Goal: Information Seeking & Learning: Learn about a topic

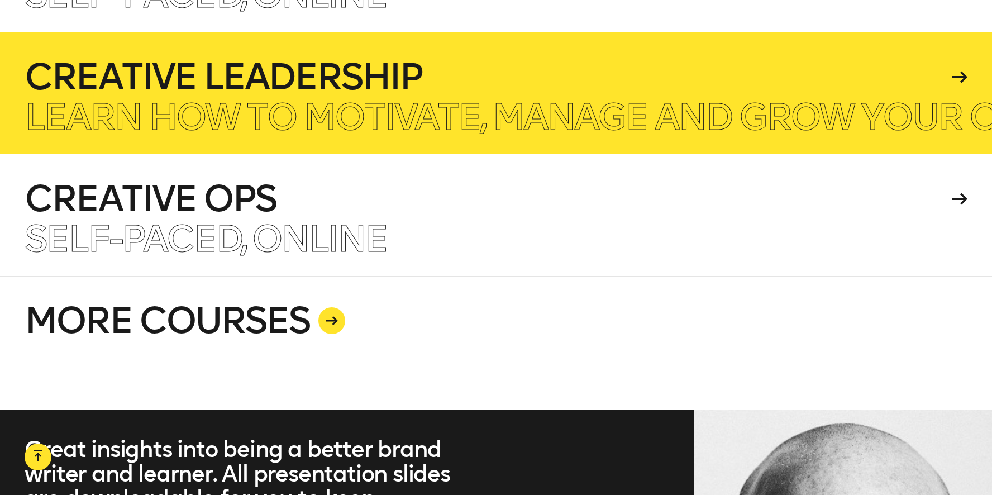
scroll to position [2787, 0]
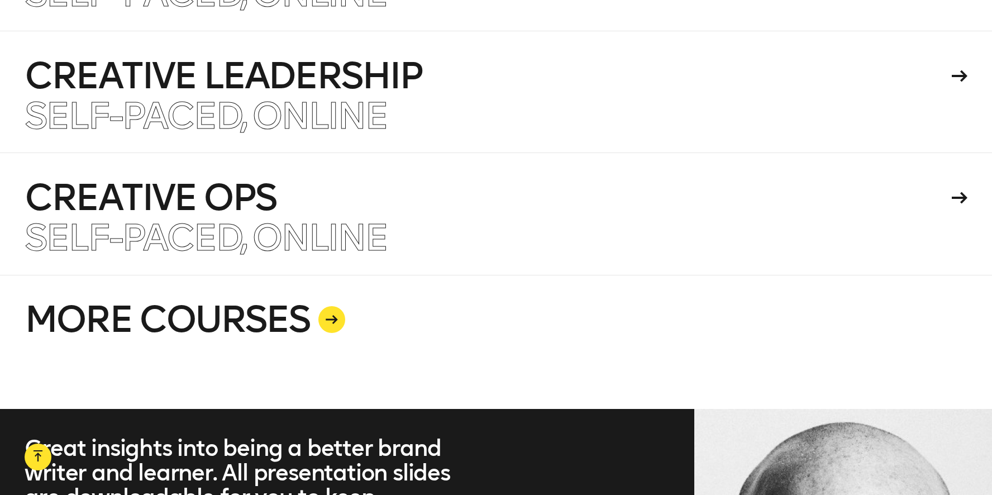
click at [430, 327] on link "MORE COURSES" at bounding box center [496, 342] width 943 height 134
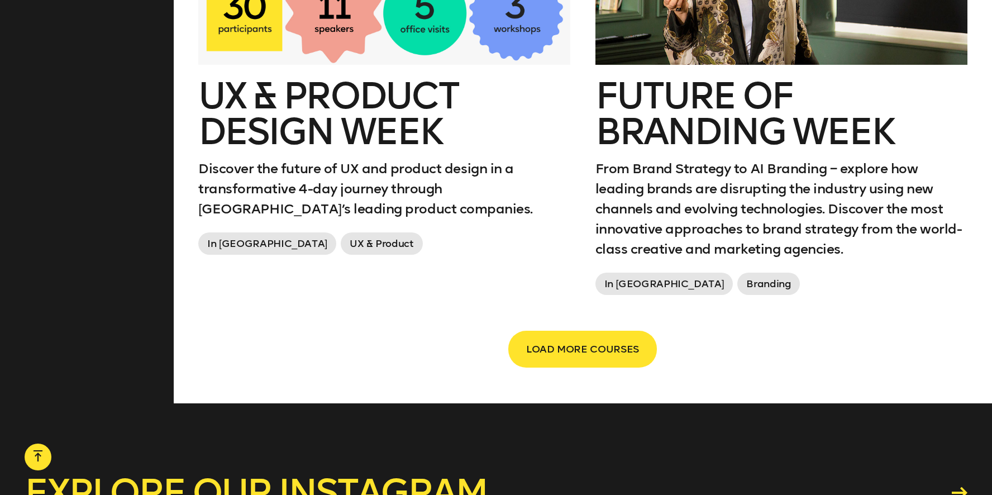
scroll to position [1970, 0]
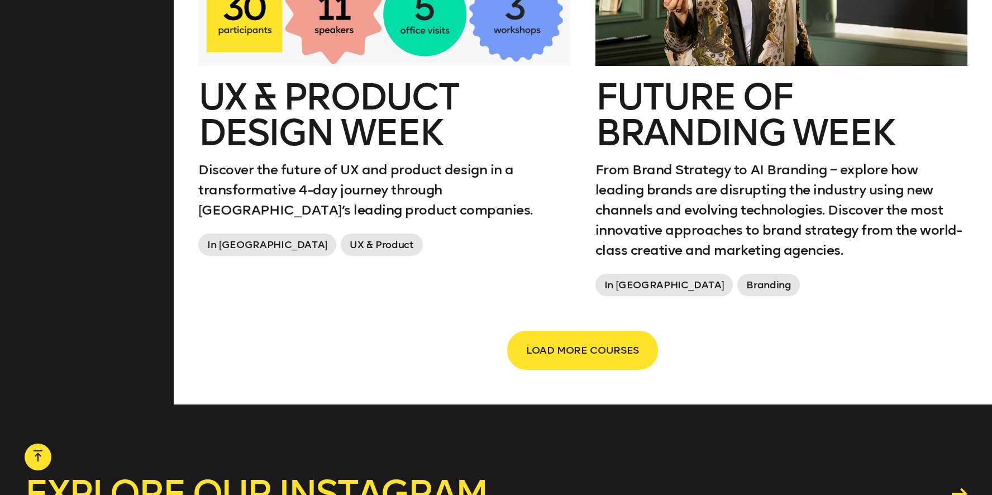
click at [536, 340] on span "LOAD MORE COURSES" at bounding box center [582, 350] width 113 height 21
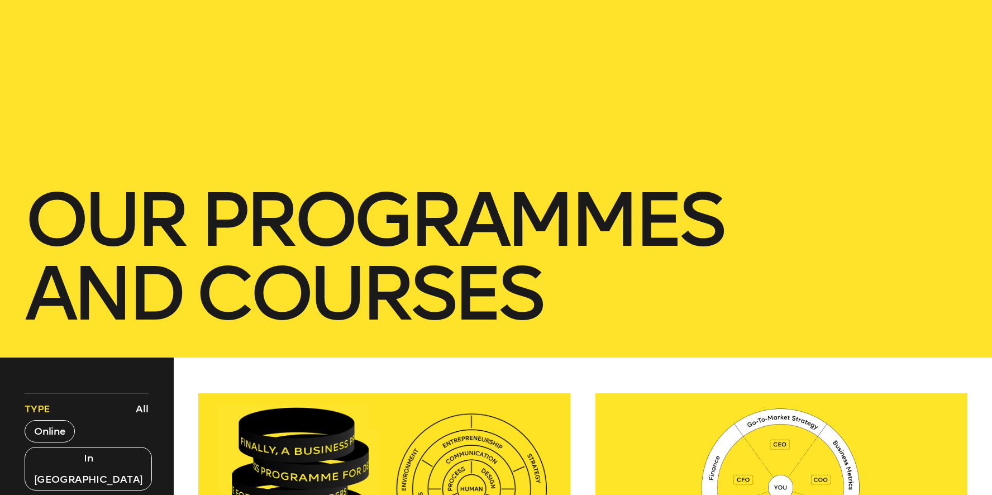
scroll to position [0, 0]
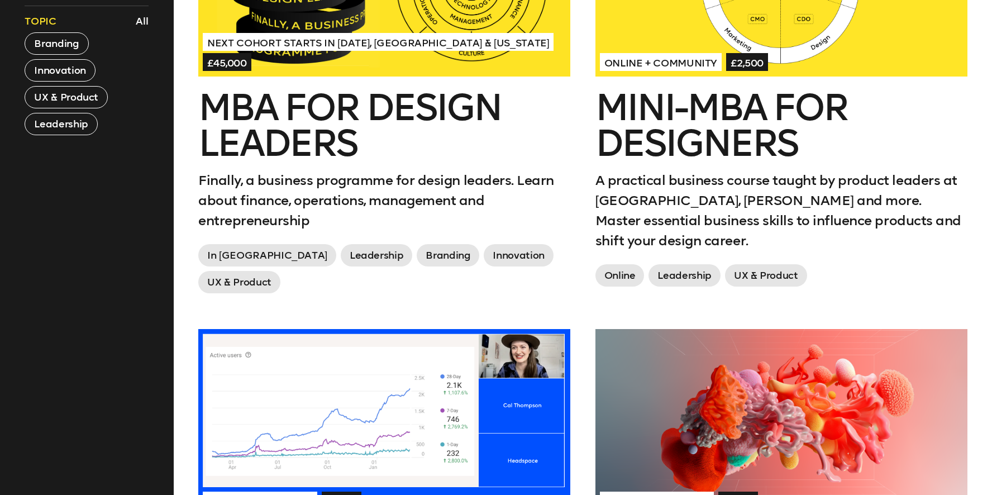
scroll to position [621, 0]
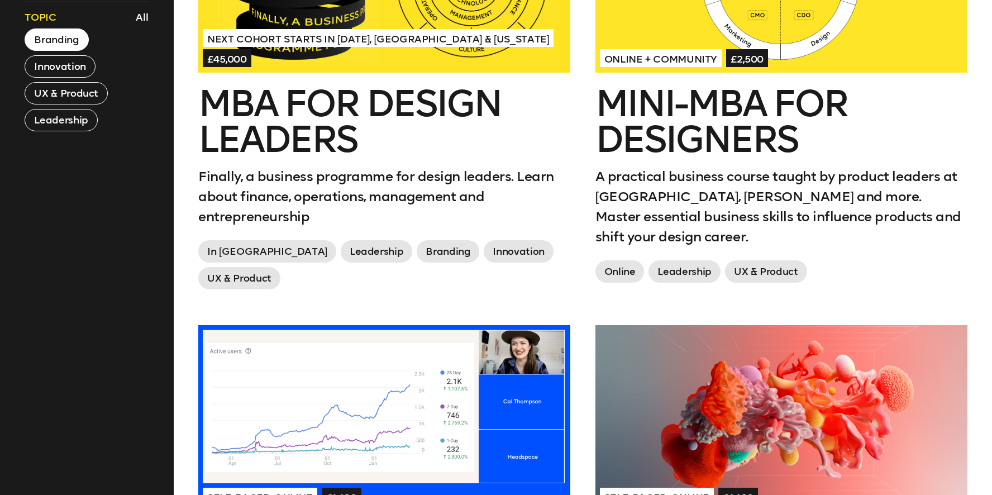
click at [61, 28] on button "Branding" at bounding box center [57, 39] width 64 height 22
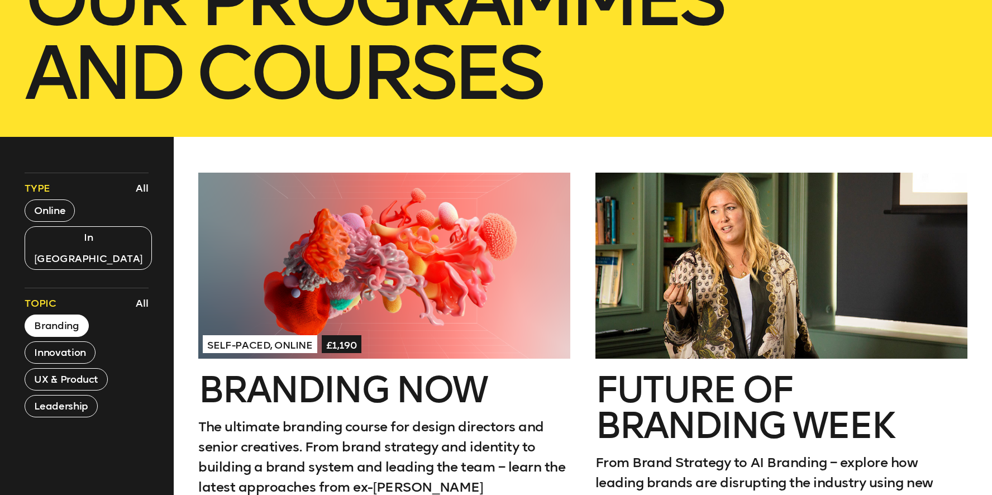
scroll to position [332, 0]
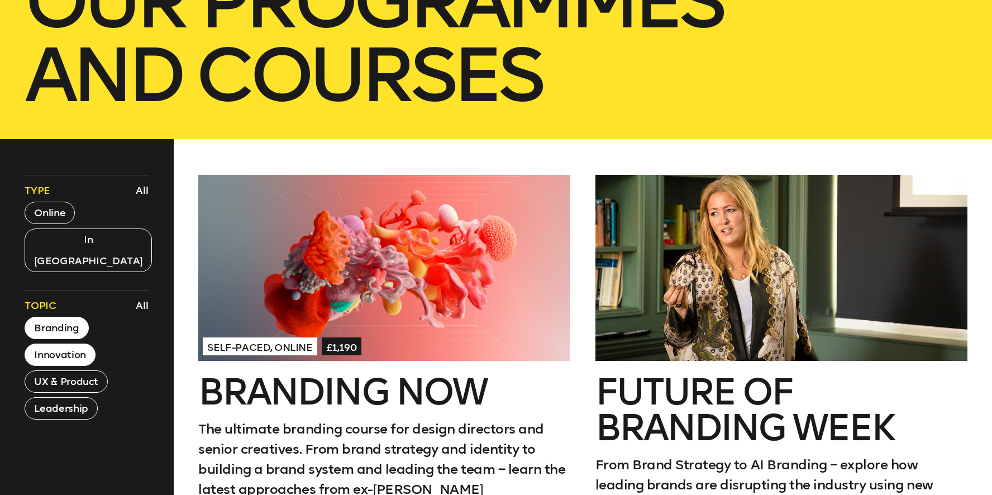
click at [60, 344] on button "Innovation" at bounding box center [60, 355] width 70 height 22
click at [85, 370] on button "UX & Product" at bounding box center [66, 381] width 83 height 22
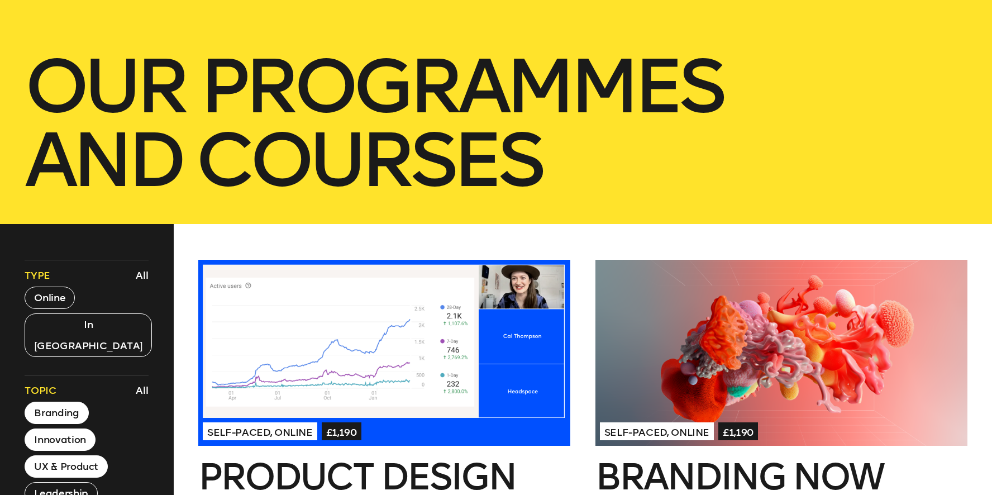
scroll to position [238, 0]
